Goal: Register for event/course

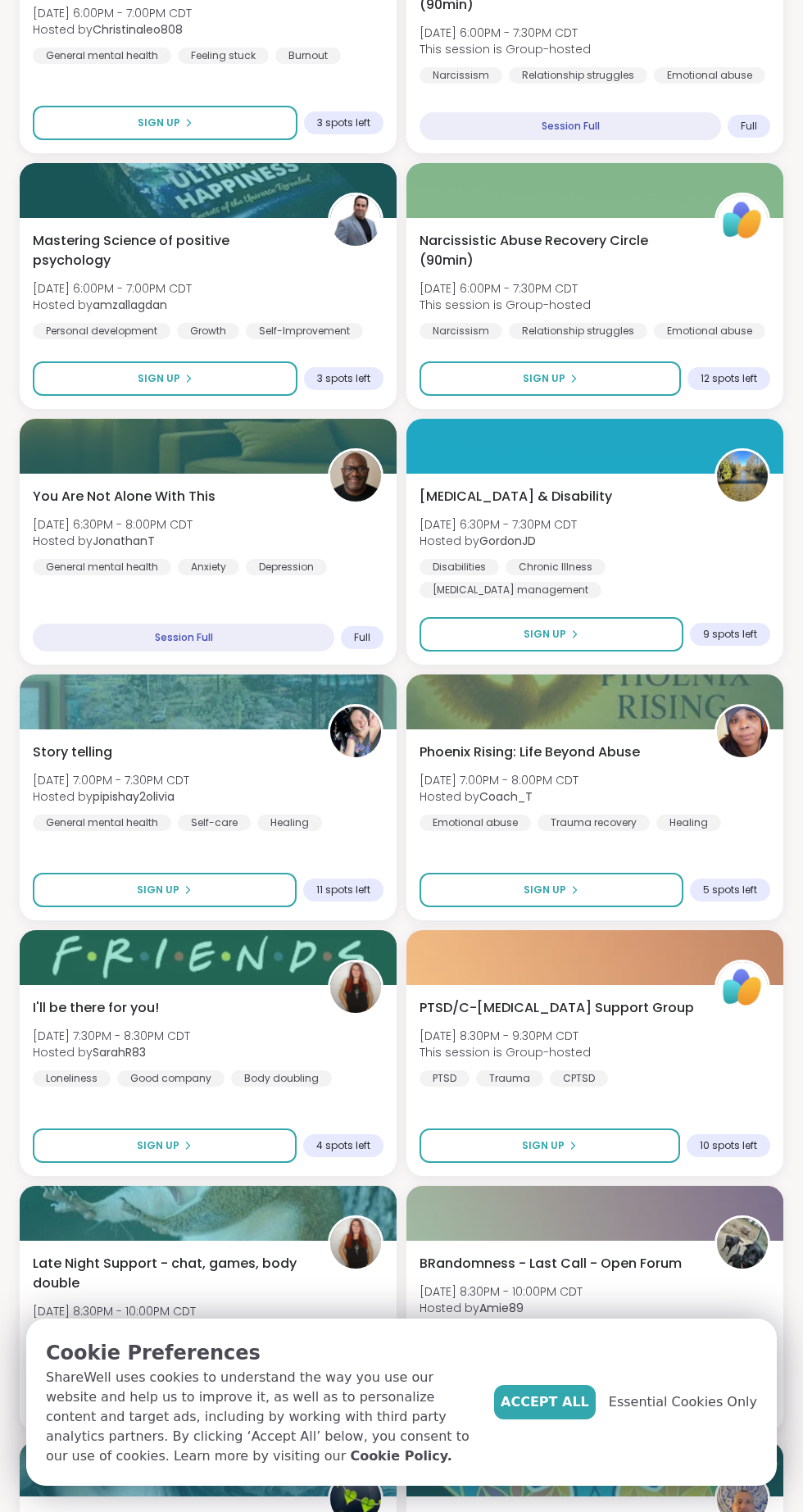
scroll to position [1759, 0]
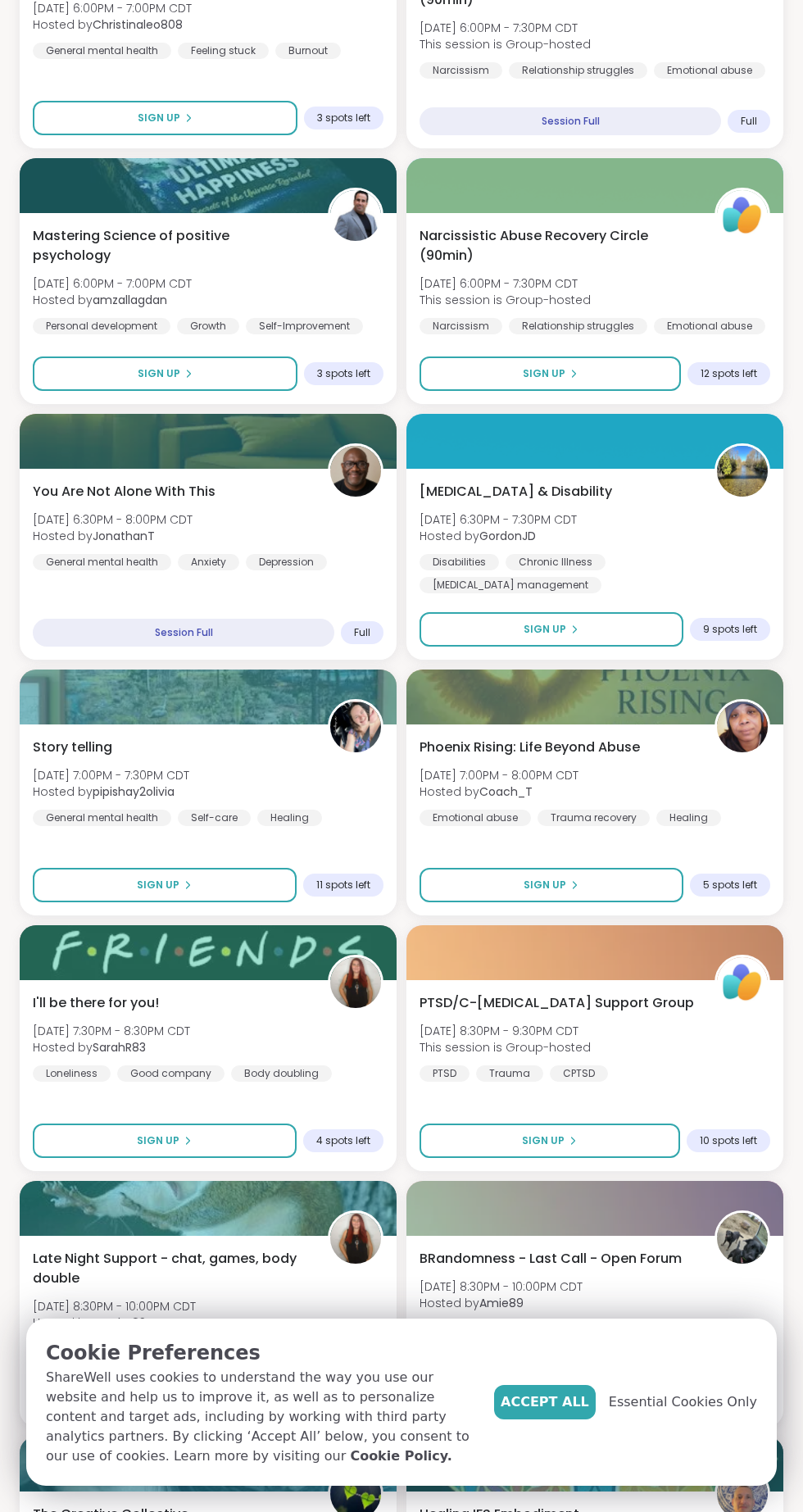
click at [200, 1139] on button "Sign Up" at bounding box center [165, 1140] width 264 height 35
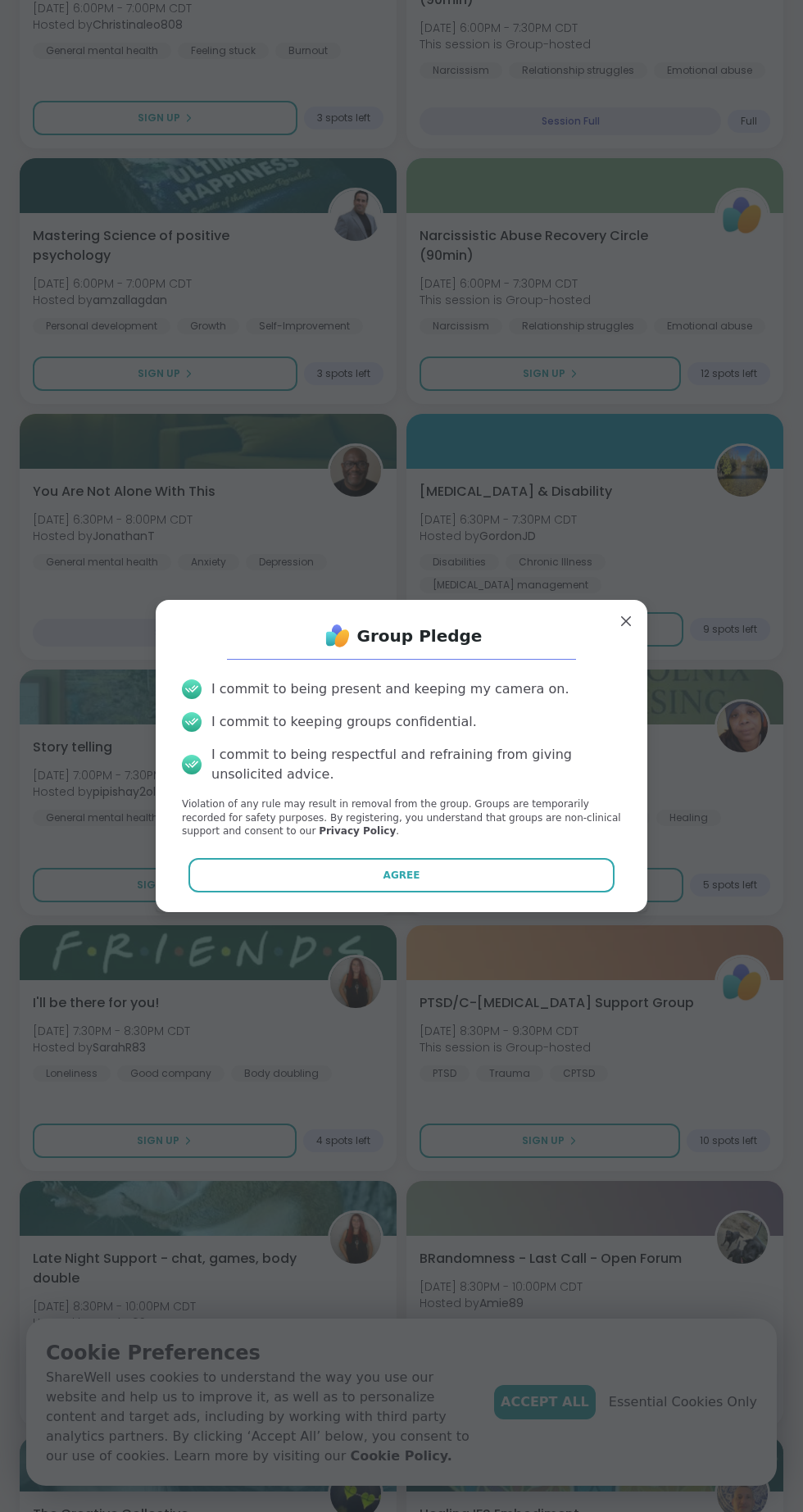
click at [548, 892] on button "Agree" at bounding box center [402, 875] width 427 height 35
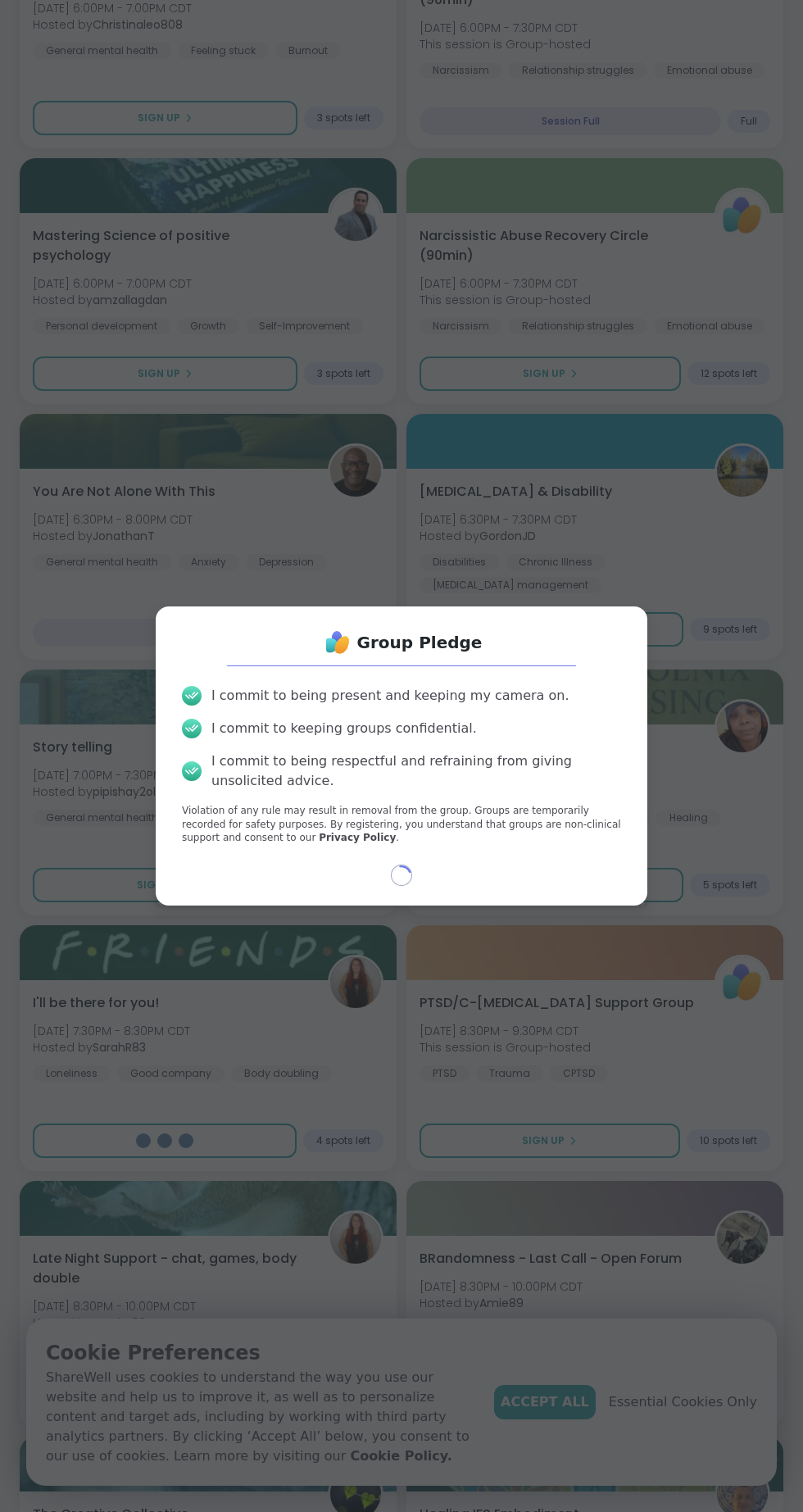
click at [544, 905] on div "Group Pledge I commit to being present and keeping my camera on. I commit to ke…" at bounding box center [401, 756] width 491 height 300
select select "**"
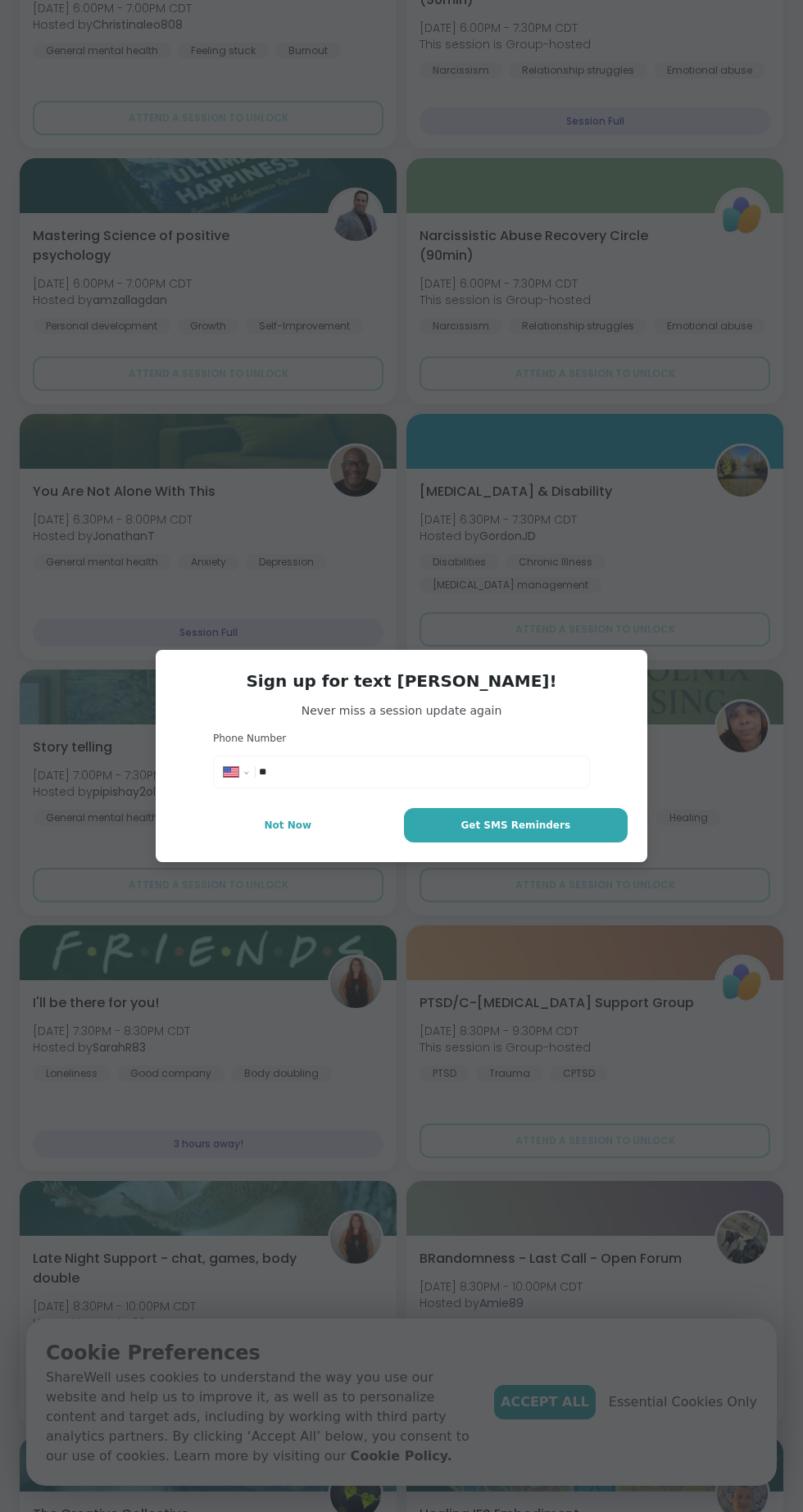
click at [492, 780] on input "**" at bounding box center [419, 772] width 320 height 17
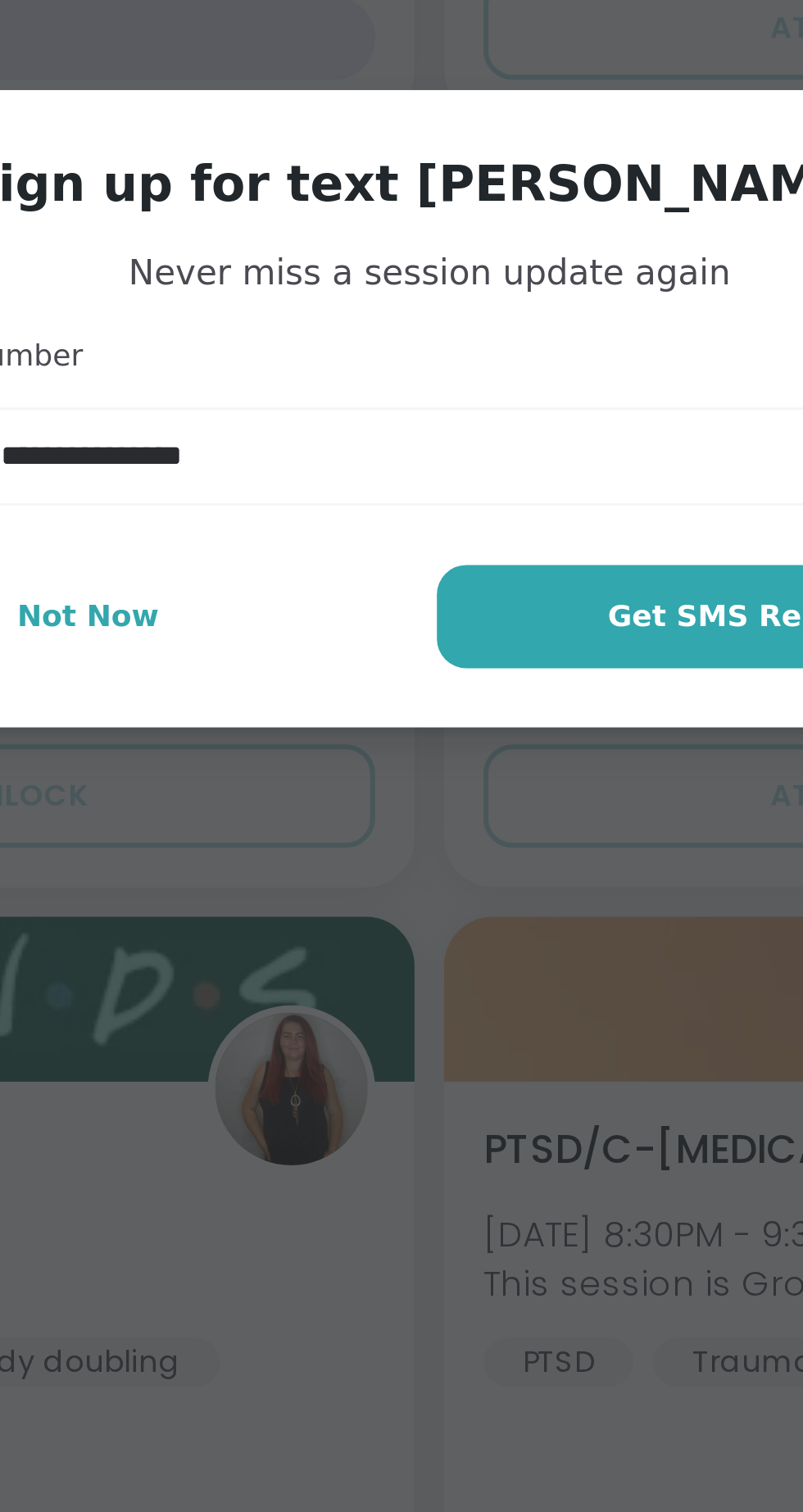
type input "**********"
click at [489, 825] on span "Get SMS Reminders" at bounding box center [515, 826] width 110 height 15
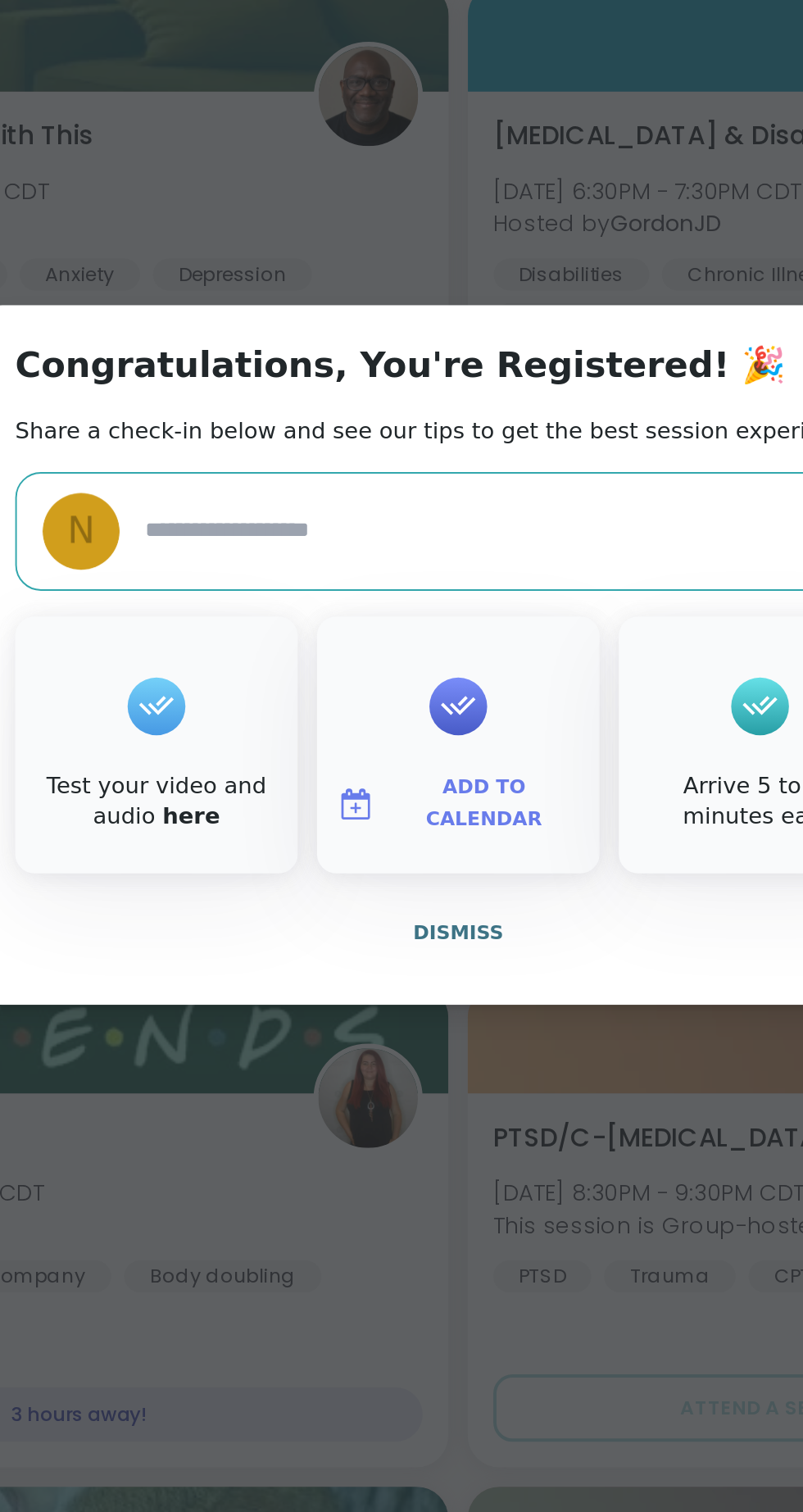
click at [406, 903] on span "Dismiss" at bounding box center [401, 898] width 46 height 11
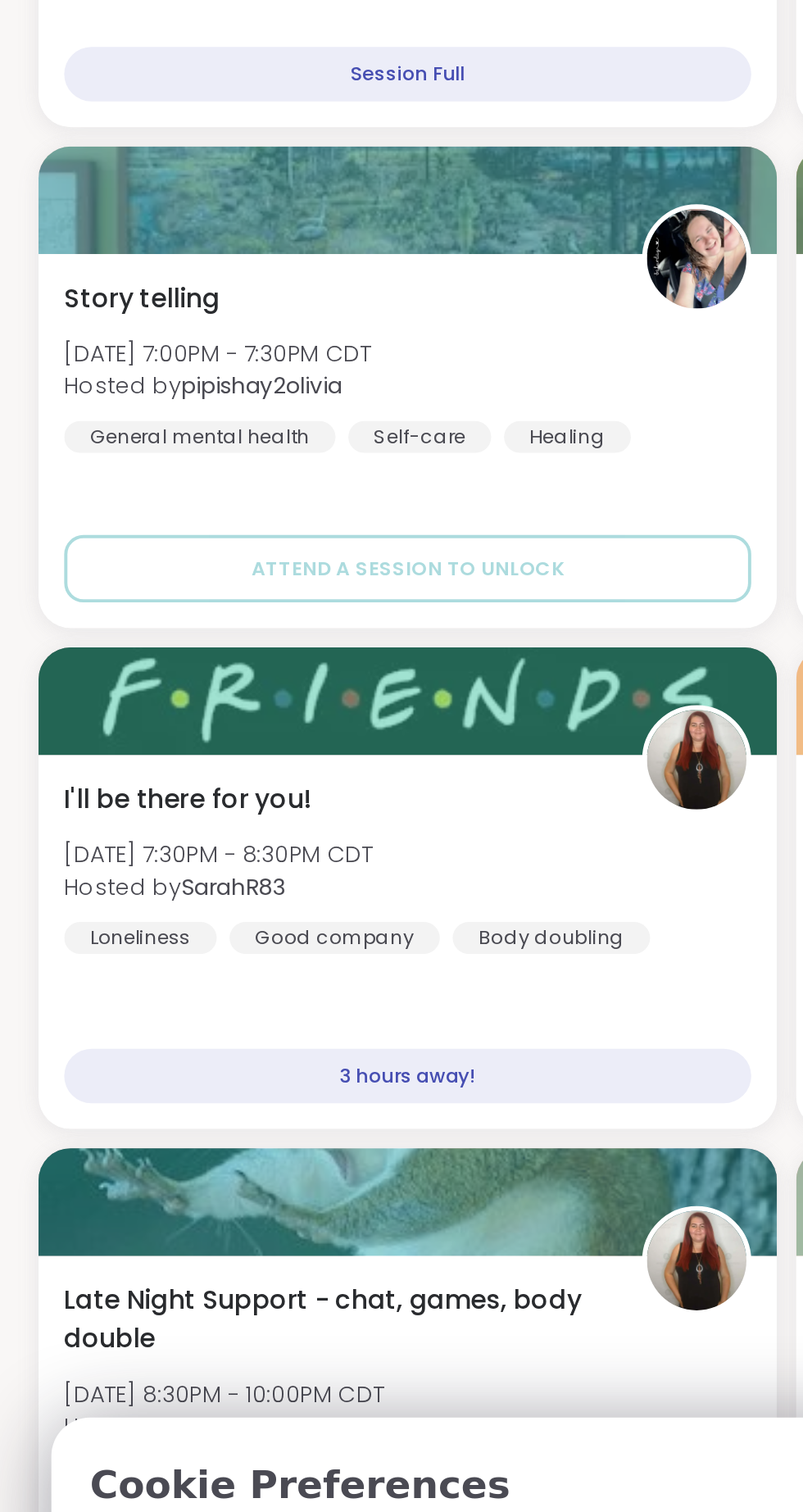
click at [313, 1138] on div "3 hours away!" at bounding box center [208, 1144] width 351 height 28
click at [355, 1066] on div "I'll be there for you! [DATE] 7:30PM - 8:30PM CDT Hosted by SarahR83 Loneliness…" at bounding box center [208, 1037] width 351 height 89
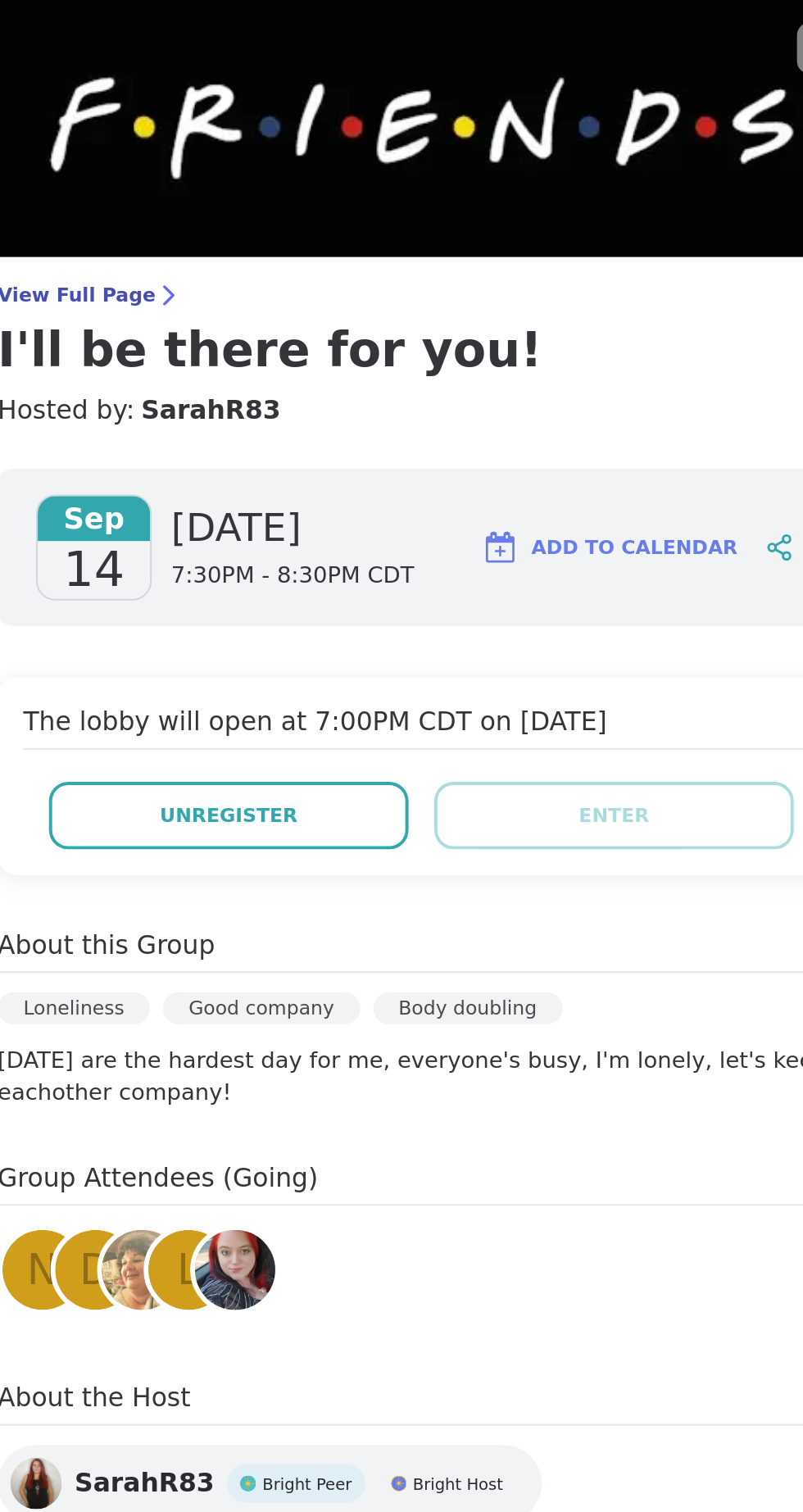
click at [514, 418] on button "Unregister" at bounding box center [475, 416] width 183 height 35
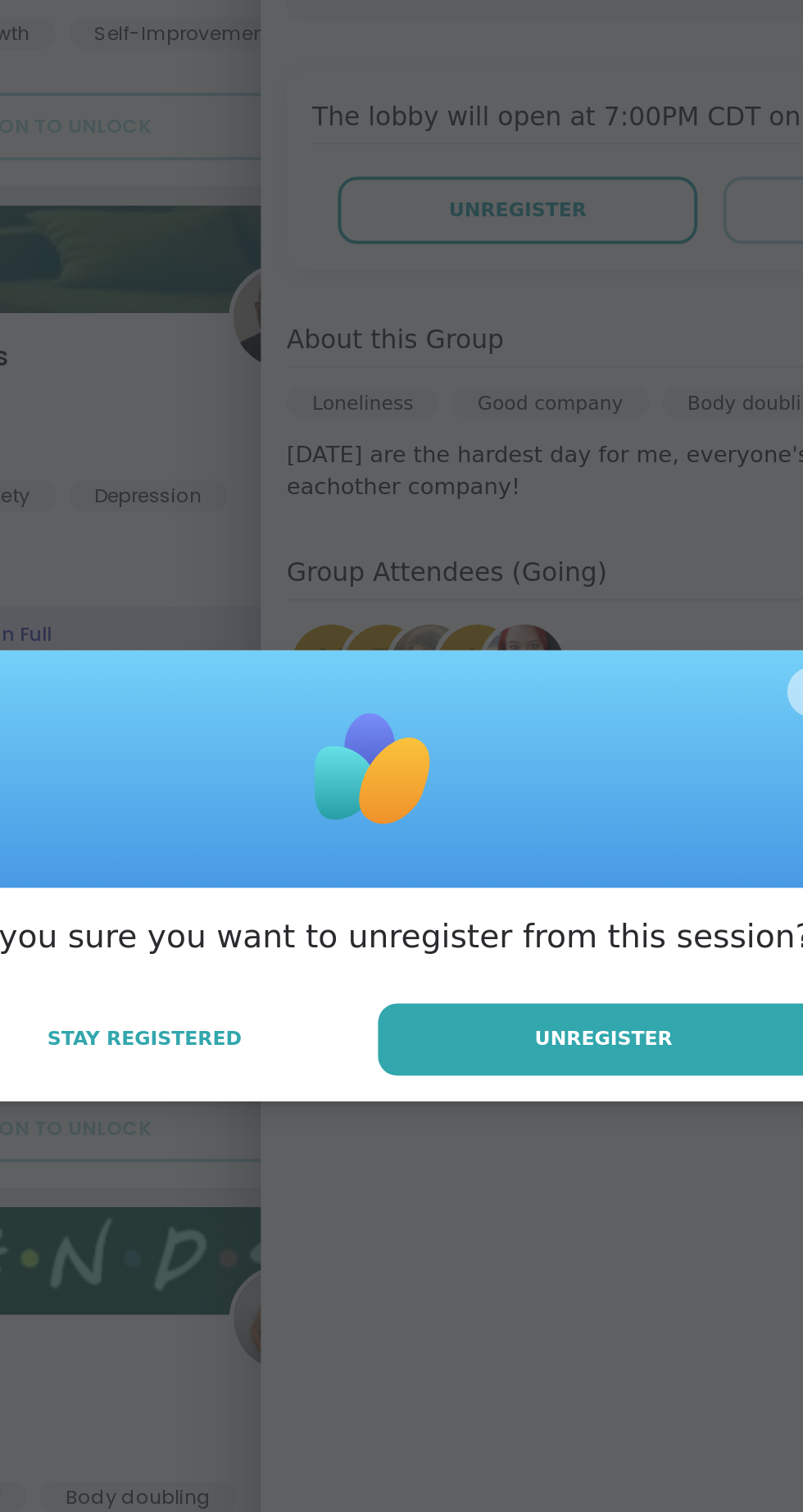
click at [541, 846] on span "Unregister" at bounding box center [518, 839] width 70 height 15
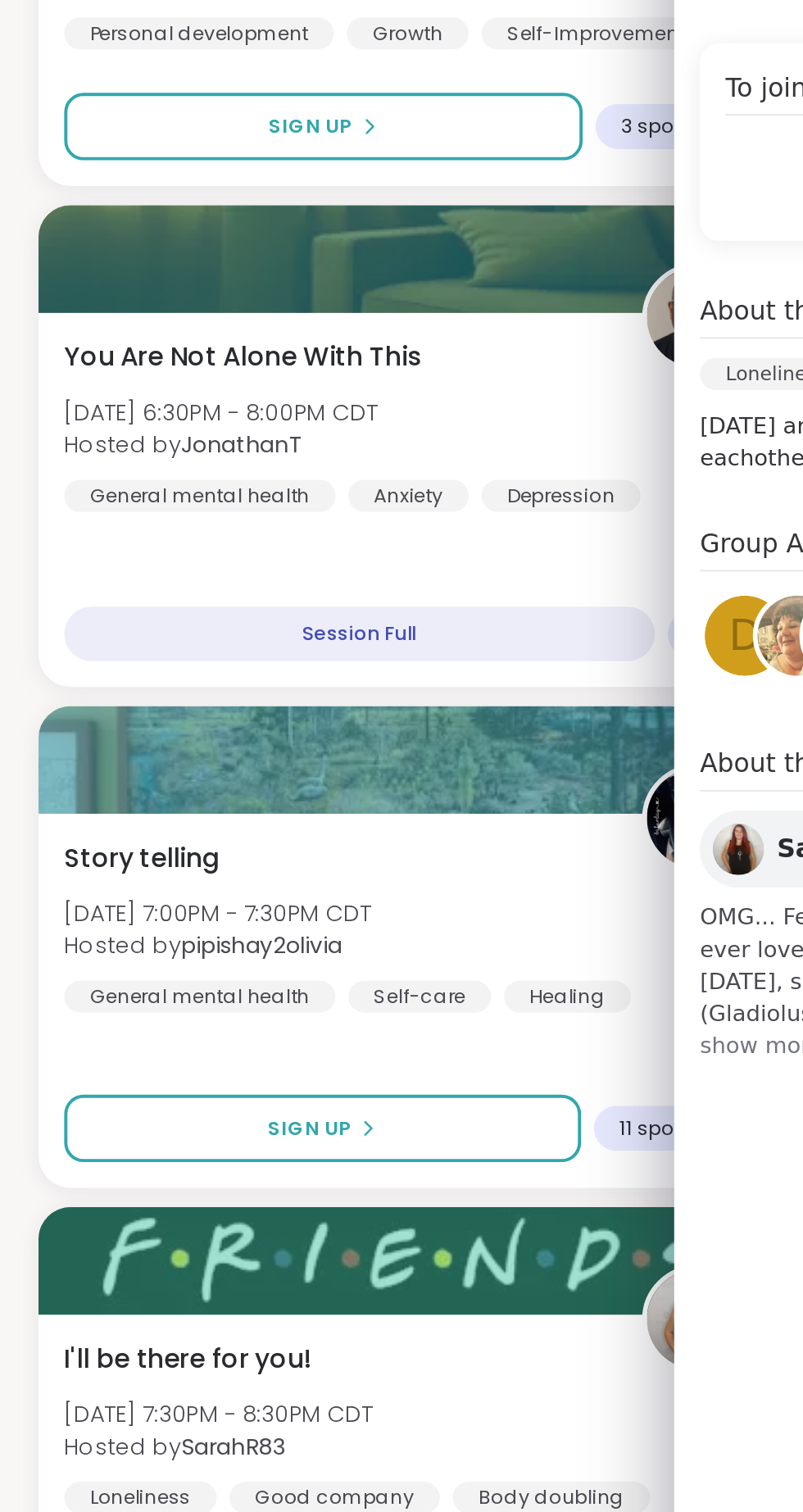
click at [277, 767] on div "Story telling [PERSON_NAME][DATE] 7:00PM - 7:30PM CDT Hosted by pipishay2olivia…" at bounding box center [208, 782] width 351 height 89
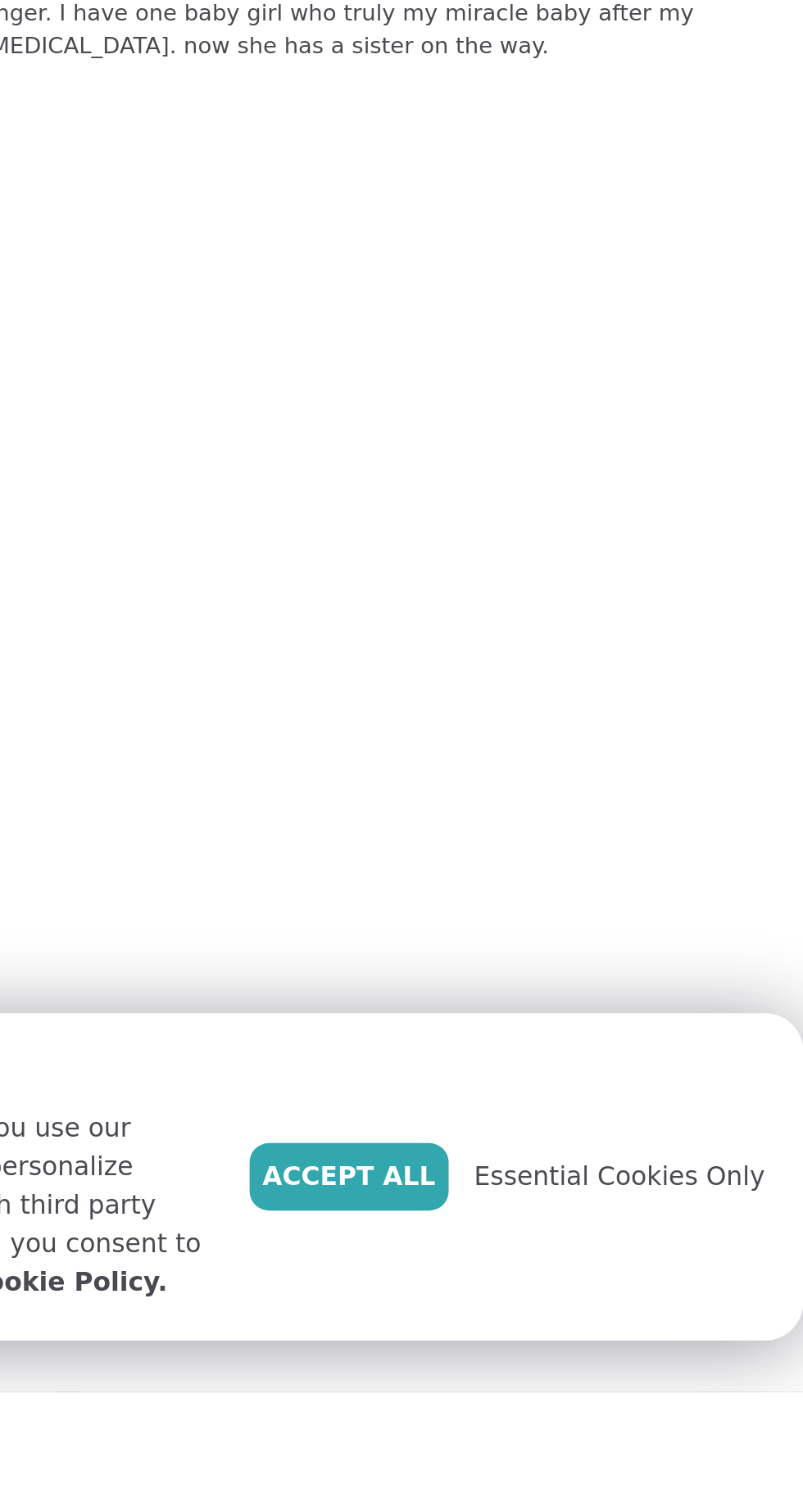
scroll to position [3414, 0]
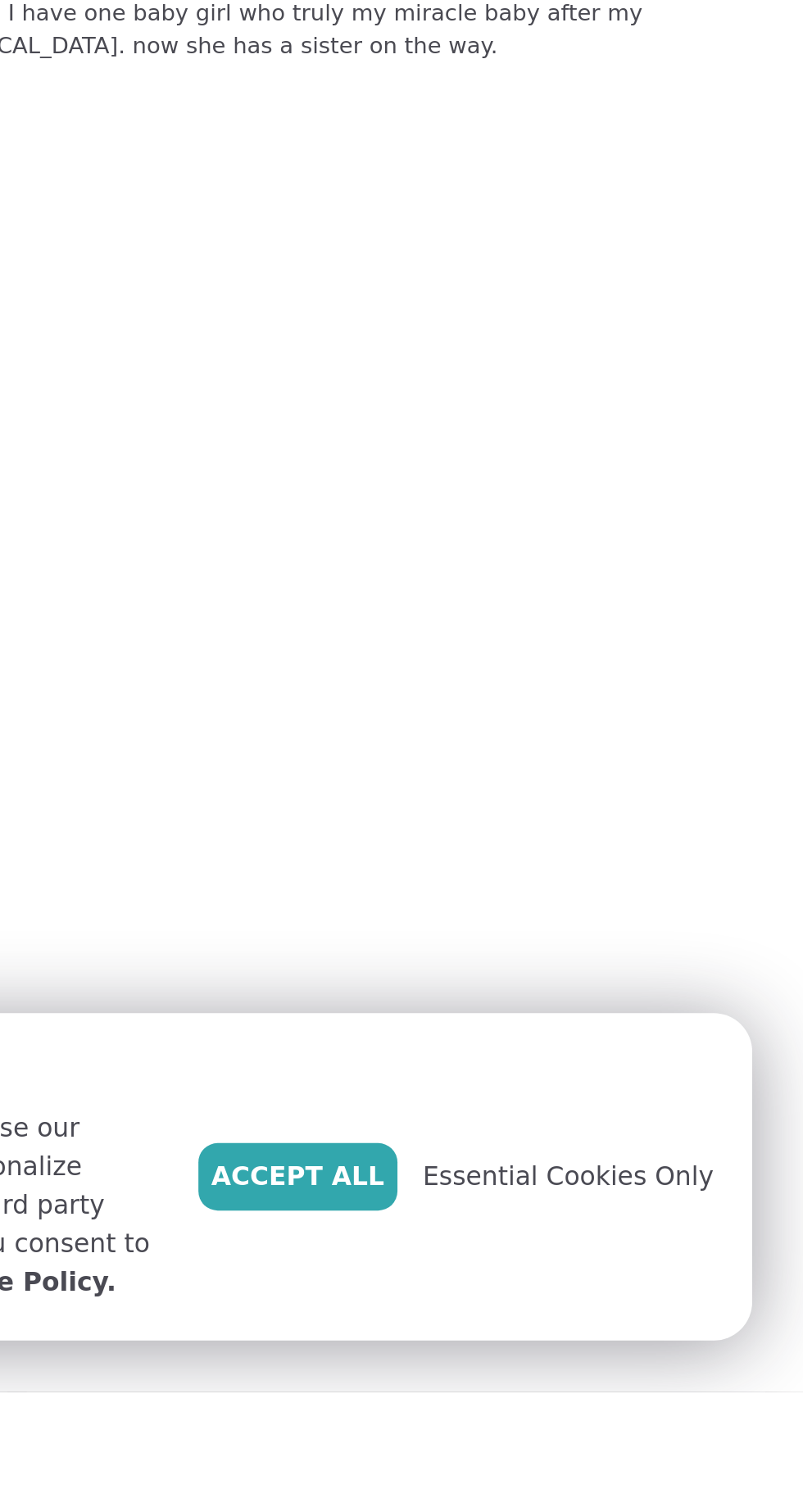
click at [565, 1412] on span "Accept All" at bounding box center [545, 1402] width 89 height 20
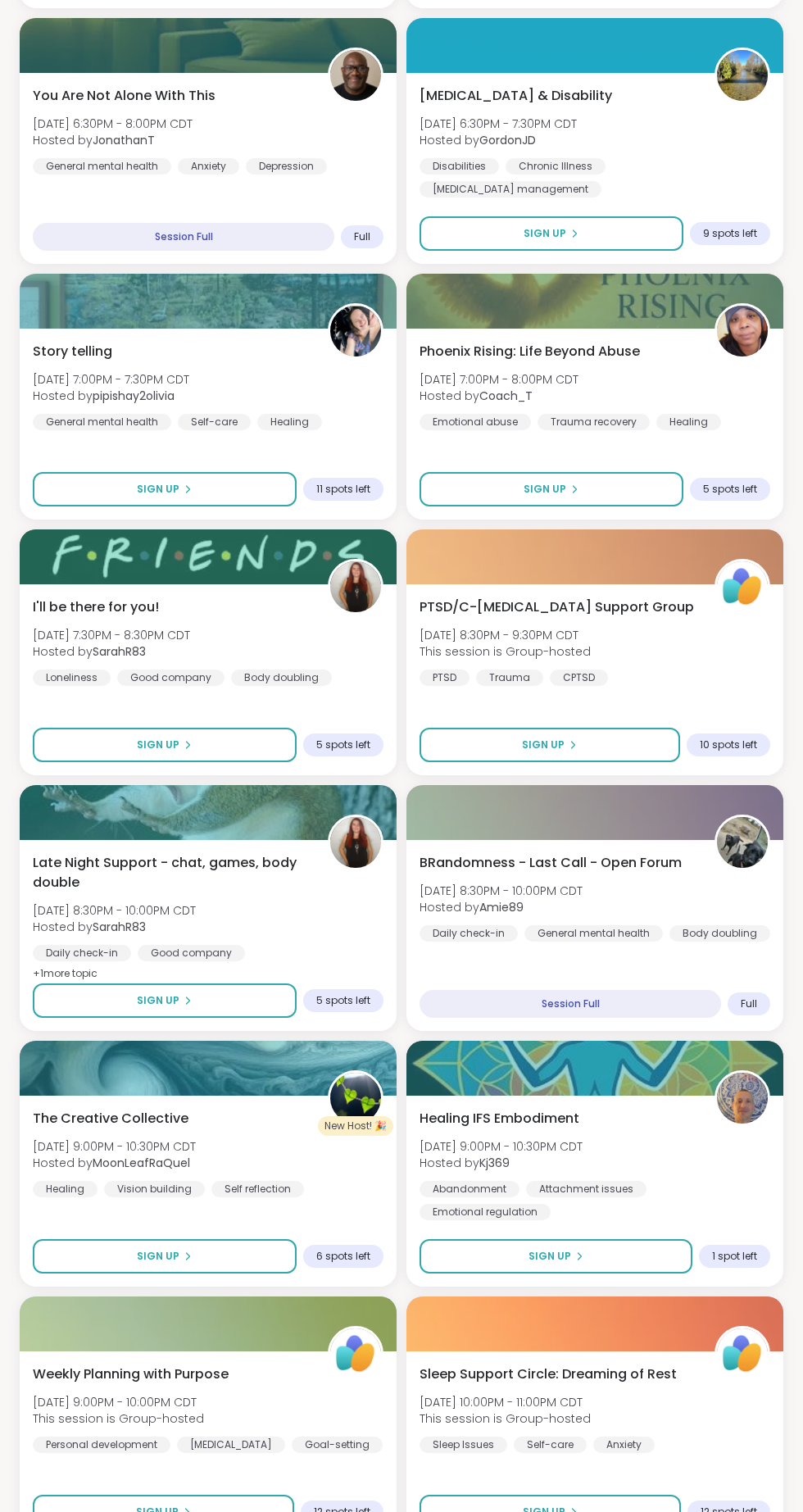
scroll to position [2114, 0]
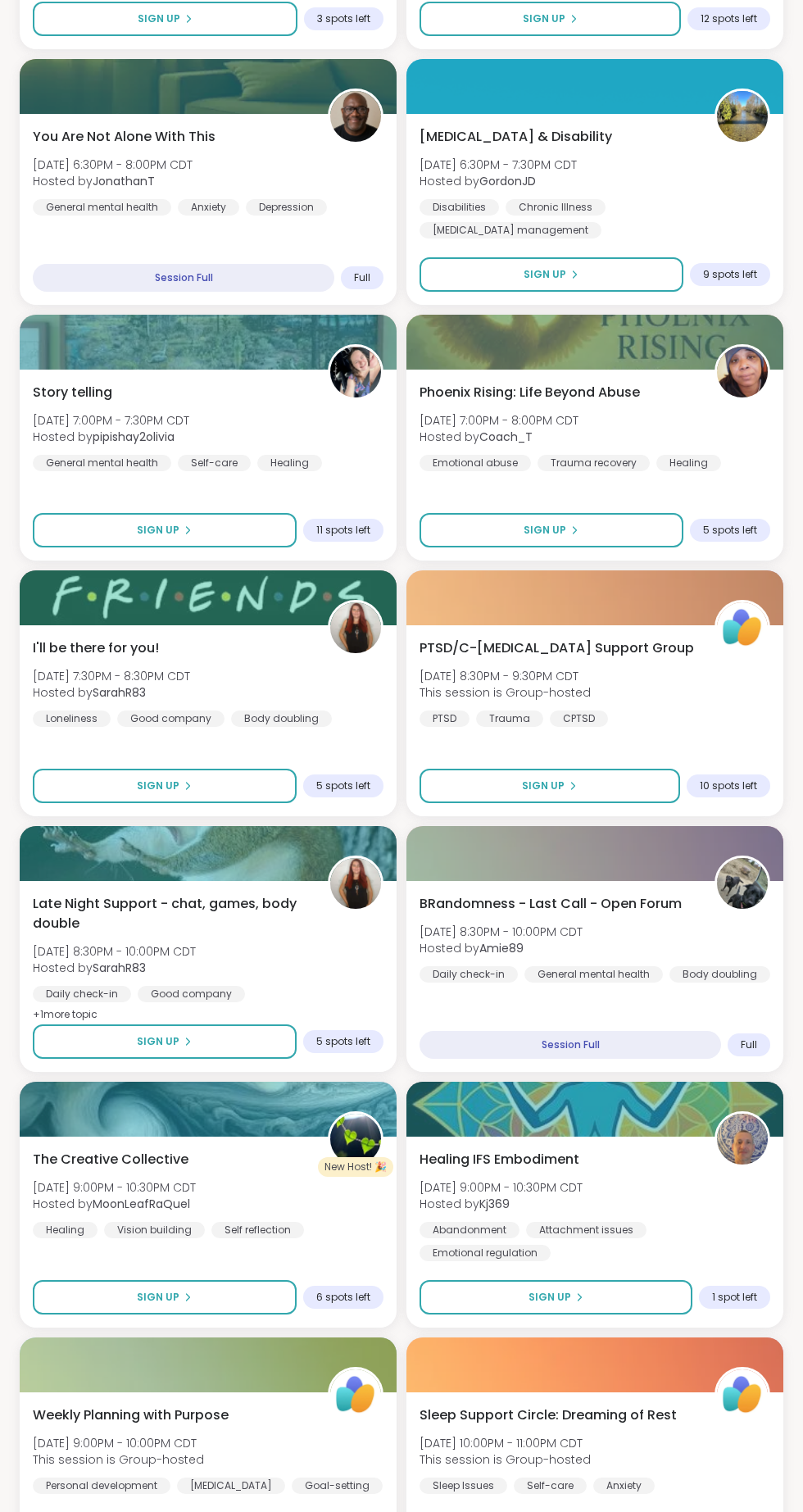
click at [752, 710] on div "PTSD/C-[MEDICAL_DATA] Support Group [DATE] 8:30PM - 9:30PM CDT This session is …" at bounding box center [594, 683] width 351 height 89
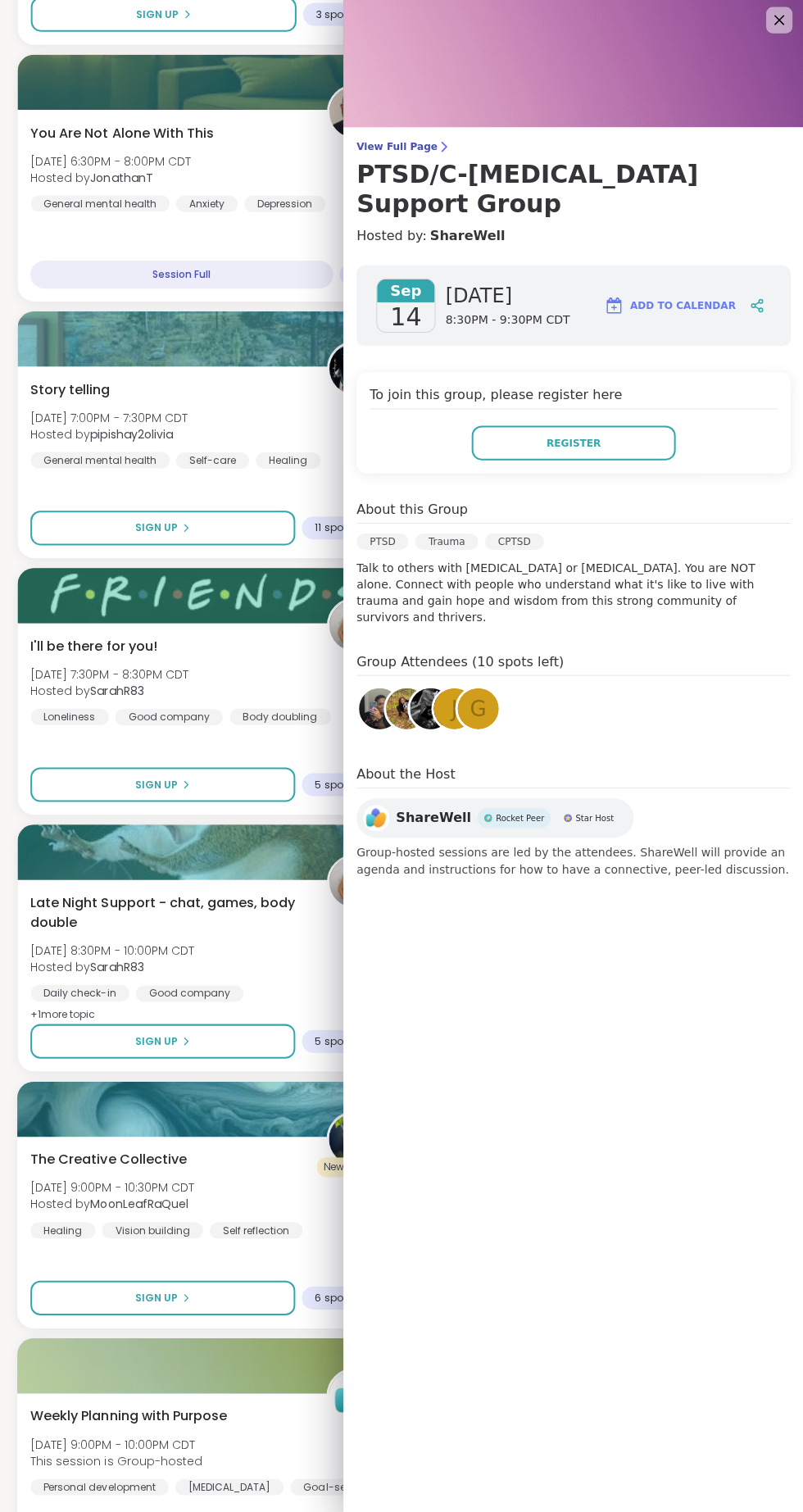
scroll to position [2113, 0]
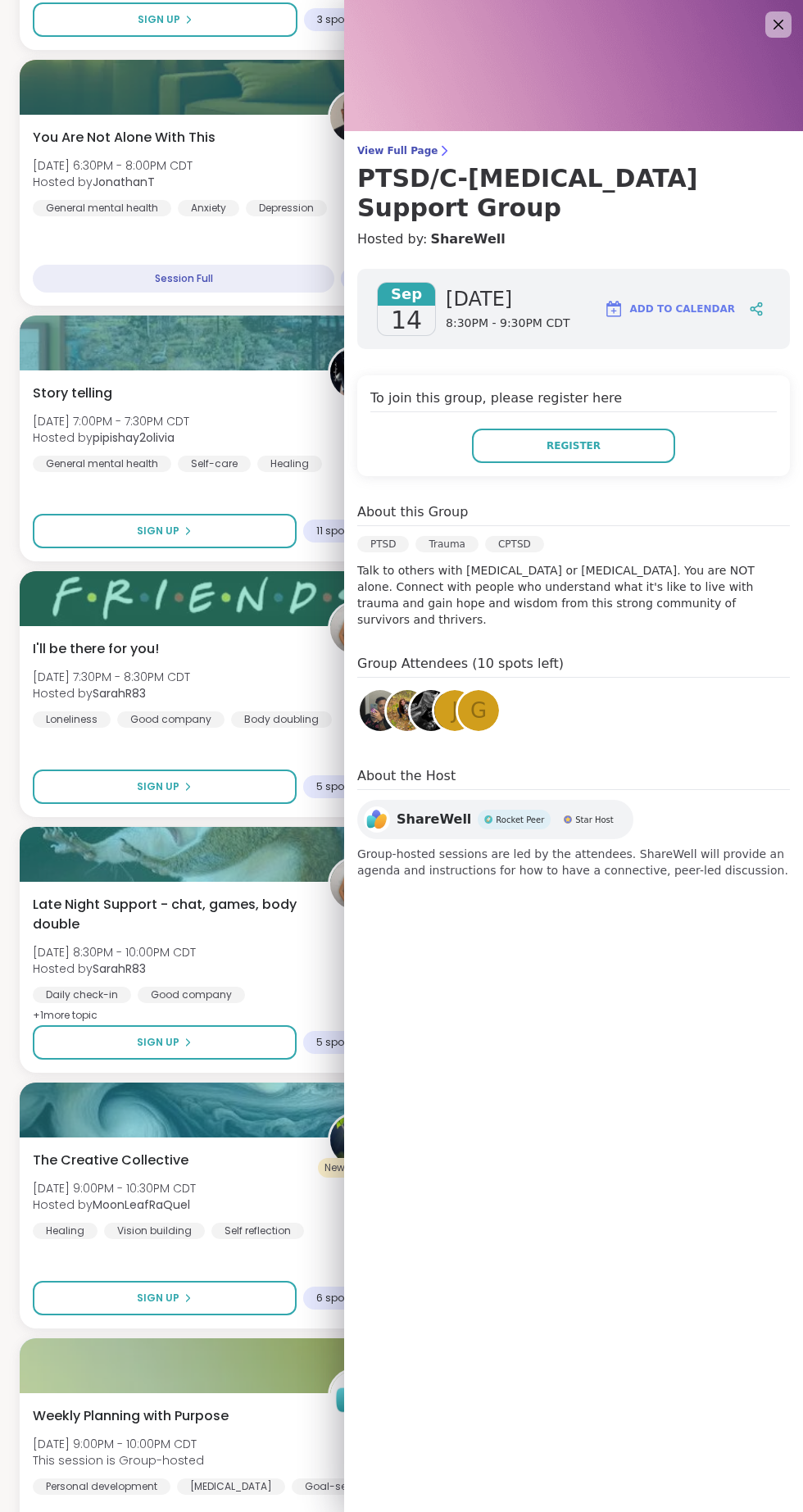
click at [658, 1102] on div "View Full Page PTSD/C-[MEDICAL_DATA] Support Group Hosted by: ShareWell [DATE] …" at bounding box center [574, 756] width 459 height 1512
click at [779, 24] on icon at bounding box center [778, 24] width 10 height 10
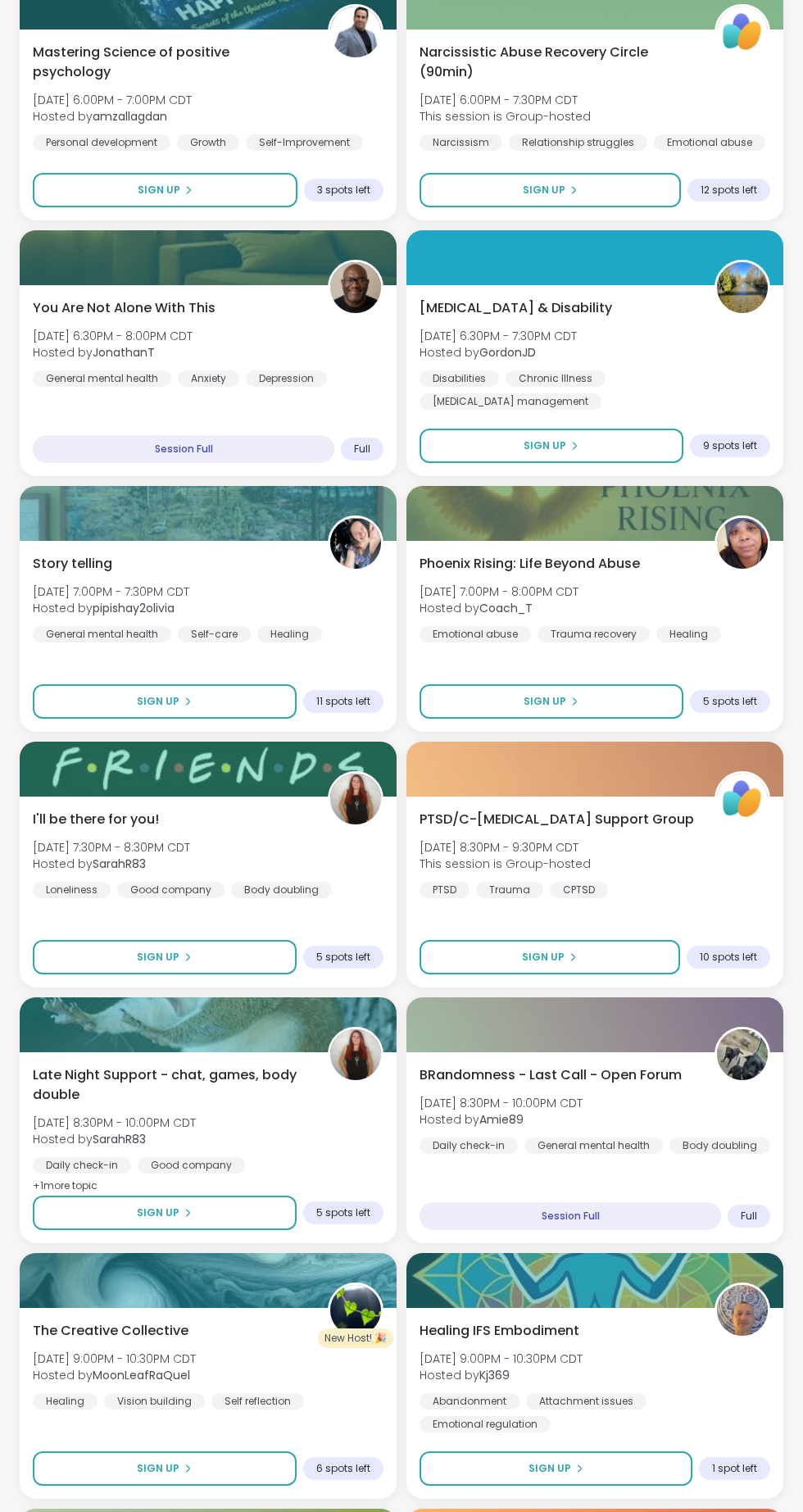
scroll to position [1940, 0]
